Goal: Obtain resource: Obtain resource

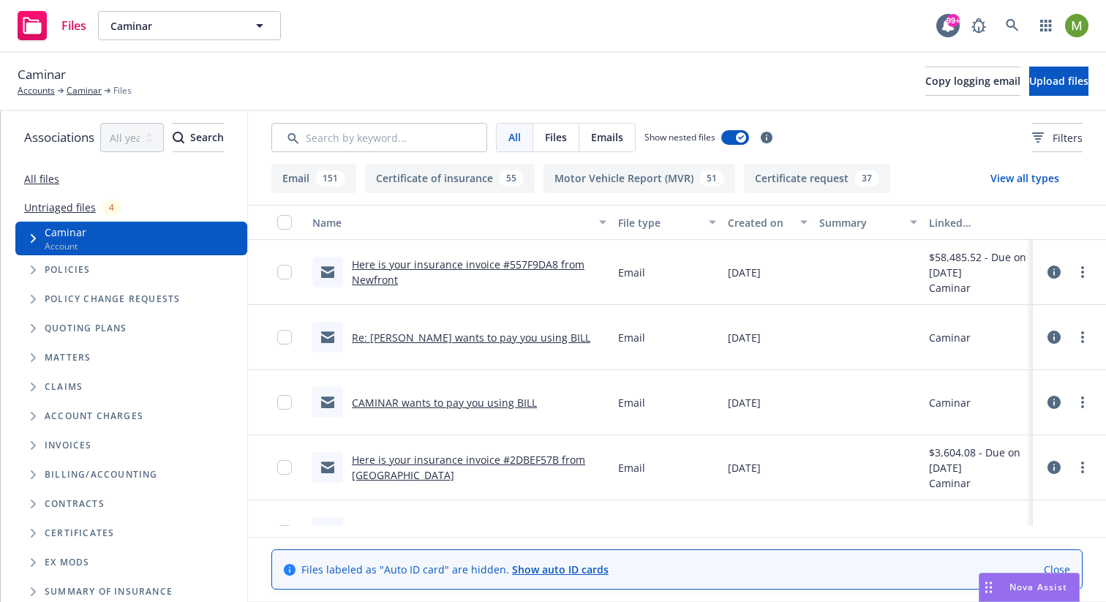
click at [78, 212] on link "Untriaged files" at bounding box center [60, 207] width 72 height 15
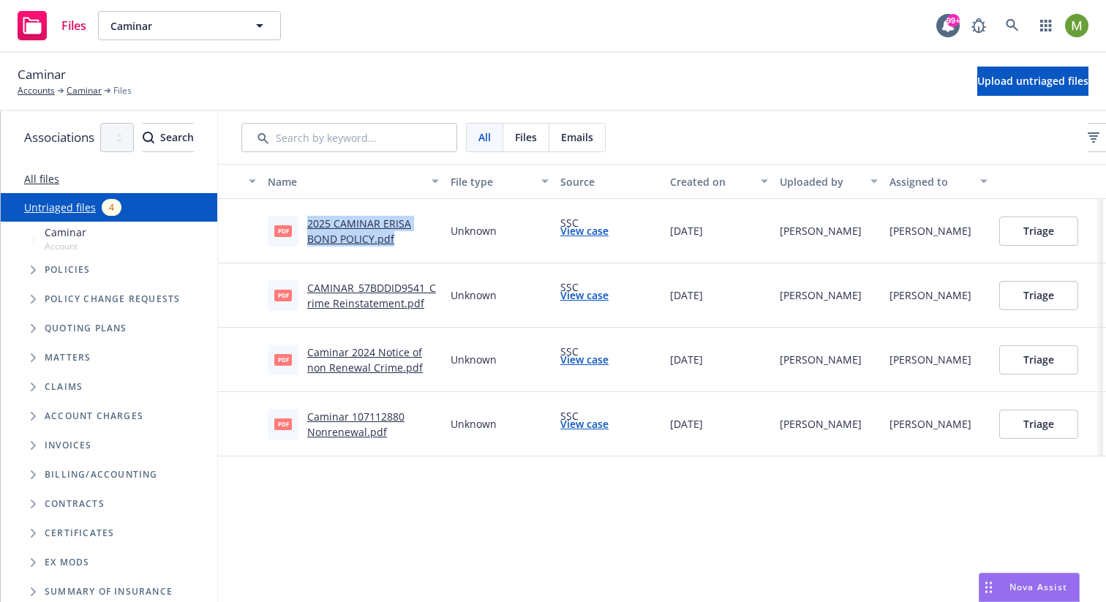
drag, startPoint x: 472, startPoint y: 241, endPoint x: 359, endPoint y: 233, distance: 113.6
click at [359, 233] on div "pdf 2025 CAMINAR ERISA BOND POLICY.pdf" at bounding box center [353, 231] width 171 height 31
copy div "2025 CAMINAR ERISA BOND POLICY.pdf"
drag, startPoint x: 484, startPoint y: 303, endPoint x: 364, endPoint y: 290, distance: 120.6
click at [364, 290] on div "pdf CAMINAR_57BDDID9541_Crime Reinstatement.pdf" at bounding box center [353, 295] width 171 height 31
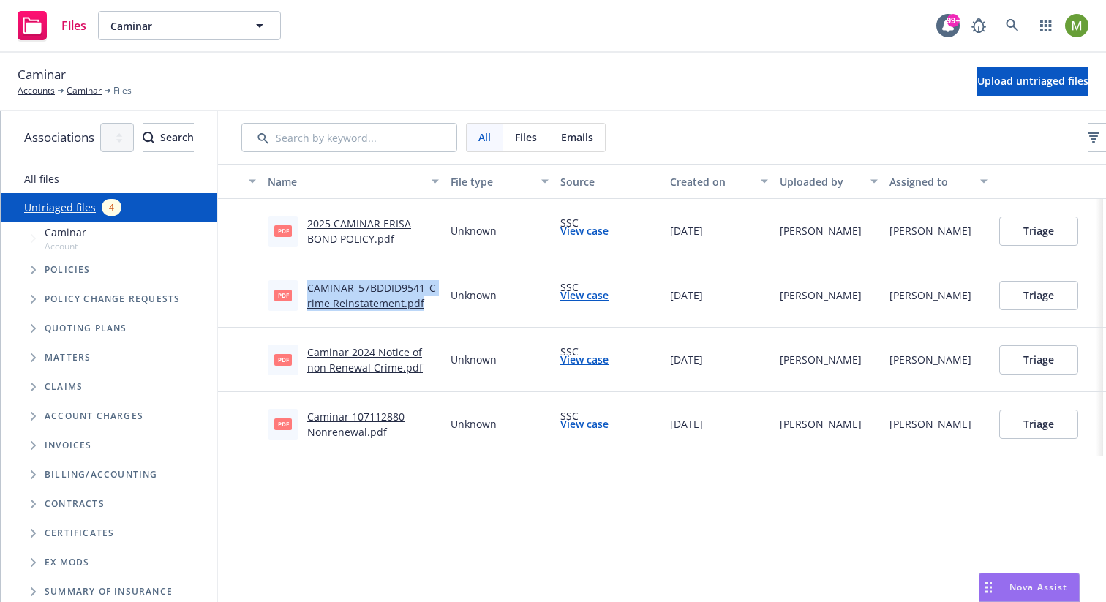
copy link "CAMINAR_57BDDID9541_Crime Reinstatement.pdf"
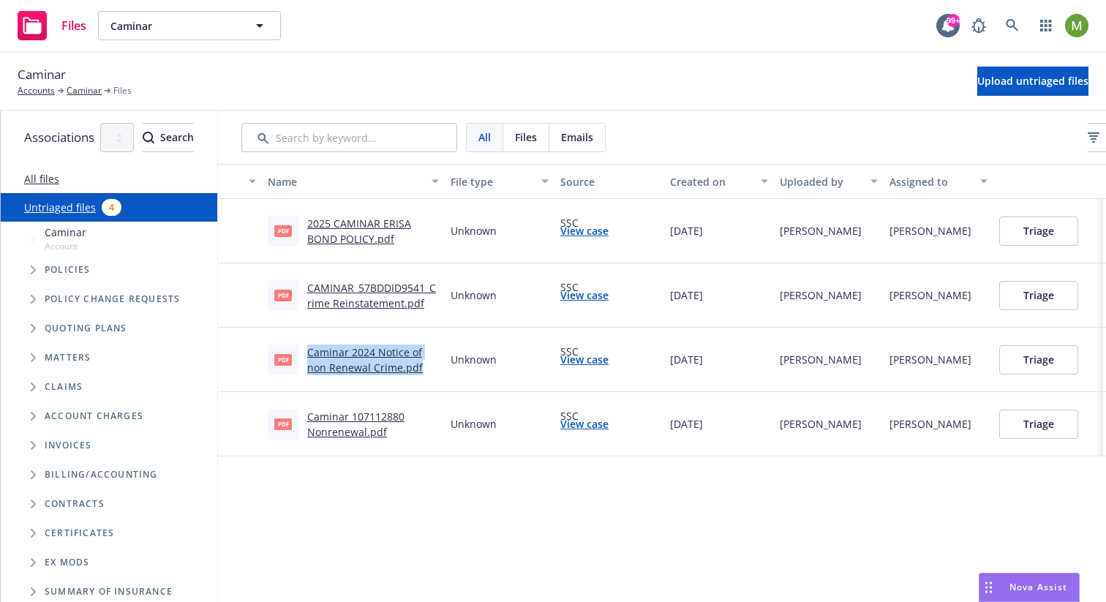
drag, startPoint x: 487, startPoint y: 370, endPoint x: 363, endPoint y: 356, distance: 124.4
click at [363, 356] on div "pdf Caminar 2024 Notice of non Renewal Crime.pdf" at bounding box center [353, 359] width 171 height 31
copy link "Caminar 2024 Notice of non Renewal Crime.pdf"
drag, startPoint x: 452, startPoint y: 431, endPoint x: 365, endPoint y: 418, distance: 88.0
click at [365, 418] on div "pdf Caminar 107112880 Nonrenewal.pdf" at bounding box center [353, 424] width 171 height 31
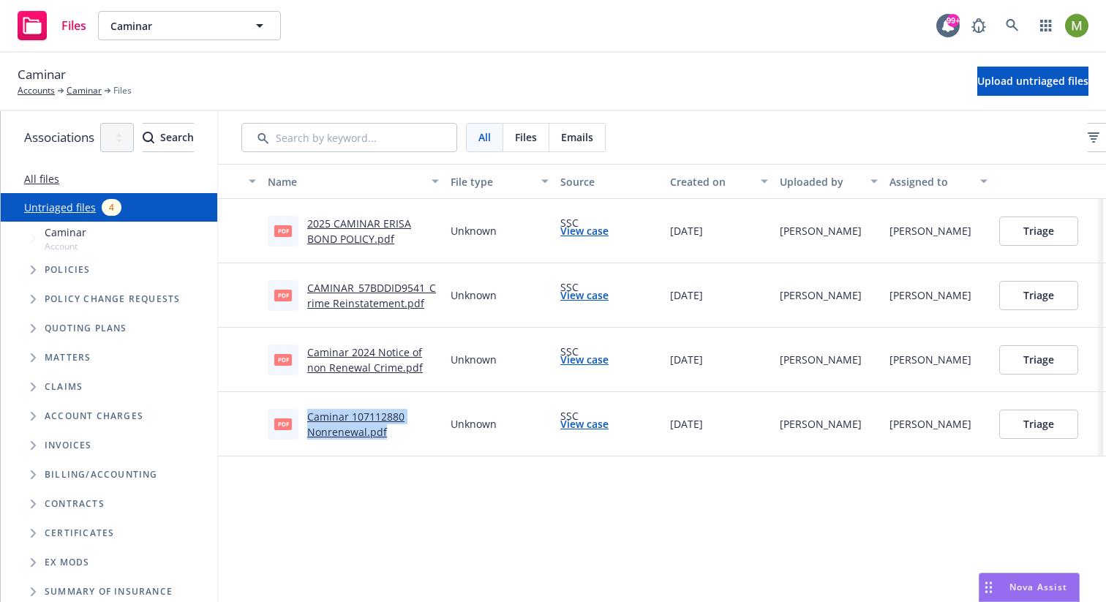
copy link "Caminar 107112880 Nonrenewal.pdf"
drag, startPoint x: 786, startPoint y: 425, endPoint x: 728, endPoint y: 423, distance: 57.8
click at [728, 423] on div "[DATE]" at bounding box center [719, 424] width 110 height 64
copy span "[DATE]"
